Goal: Information Seeking & Learning: Learn about a topic

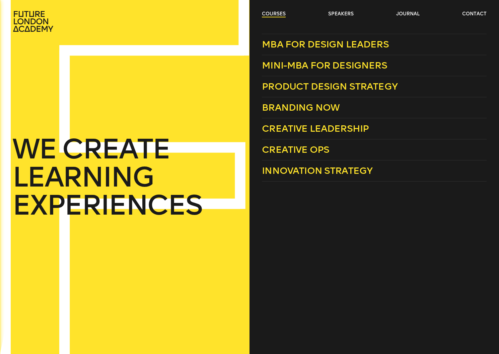
click at [269, 15] on link "courses" at bounding box center [274, 14] width 24 height 7
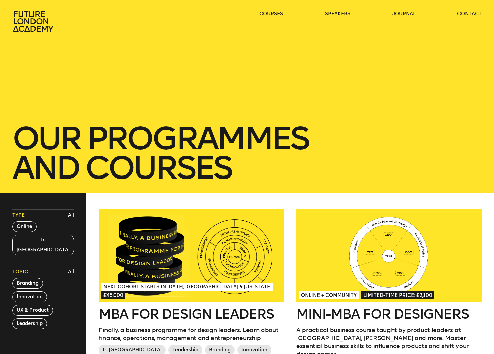
click at [35, 22] on icon at bounding box center [33, 21] width 40 height 21
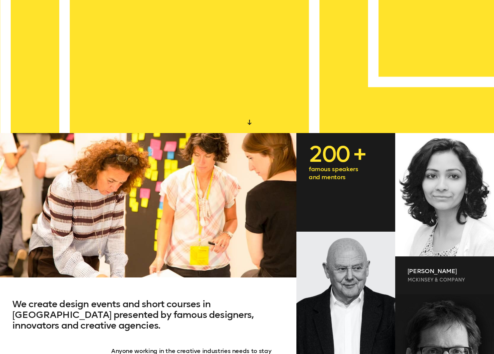
scroll to position [215, 0]
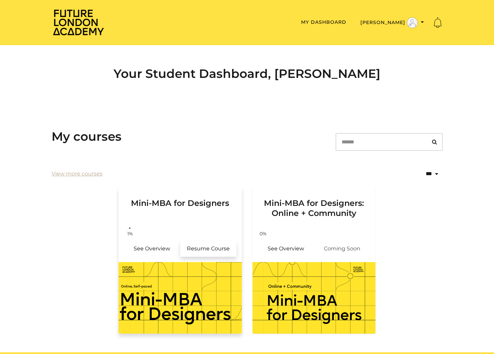
click at [191, 249] on link "Resume Course" at bounding box center [208, 249] width 56 height 16
click at [195, 245] on link "Resume Course" at bounding box center [208, 249] width 56 height 16
